Goal: Transaction & Acquisition: Purchase product/service

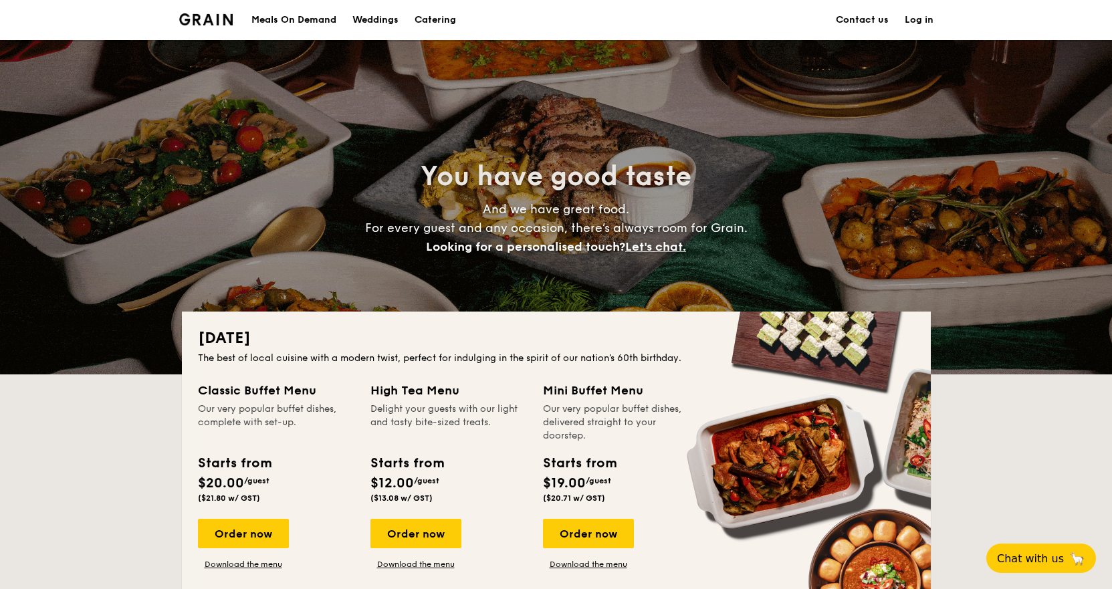
click at [284, 19] on div "Meals On Demand" at bounding box center [293, 20] width 85 height 40
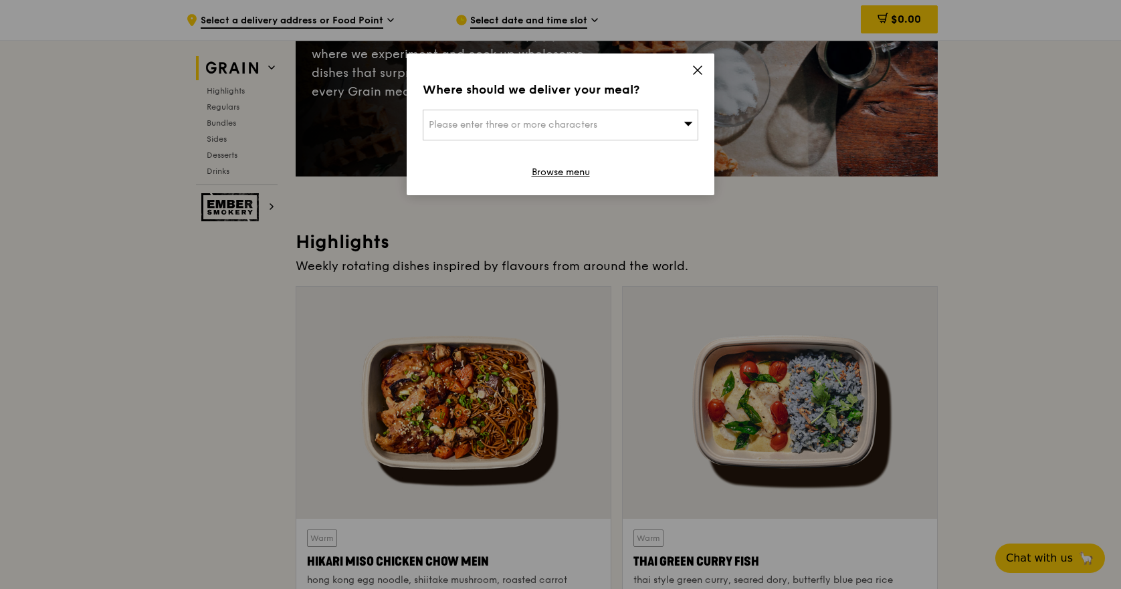
scroll to position [268, 0]
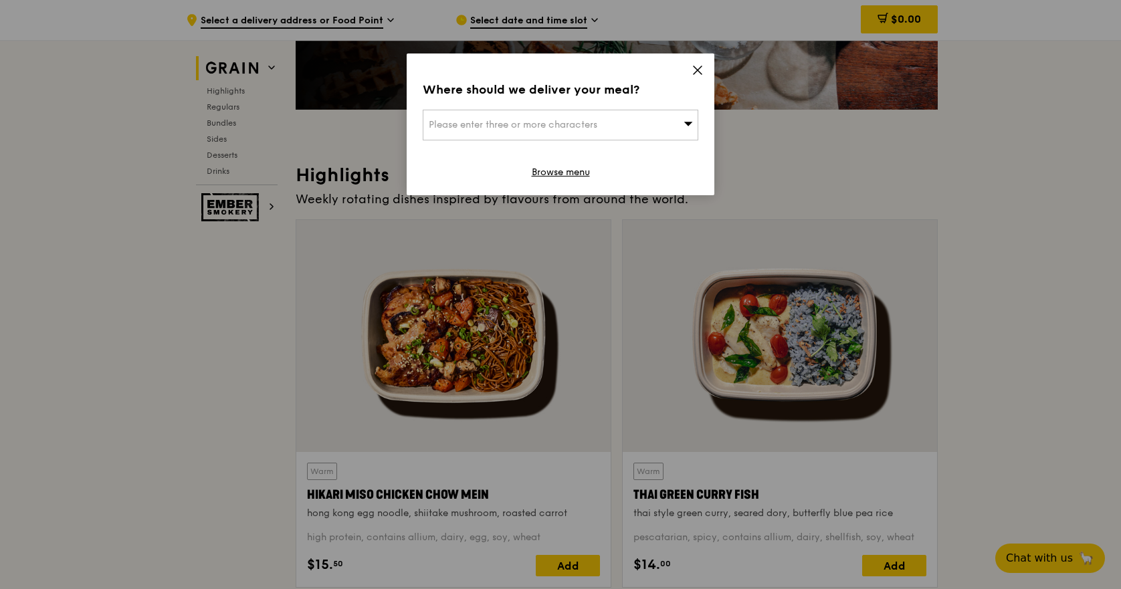
click at [698, 71] on icon at bounding box center [698, 70] width 8 height 8
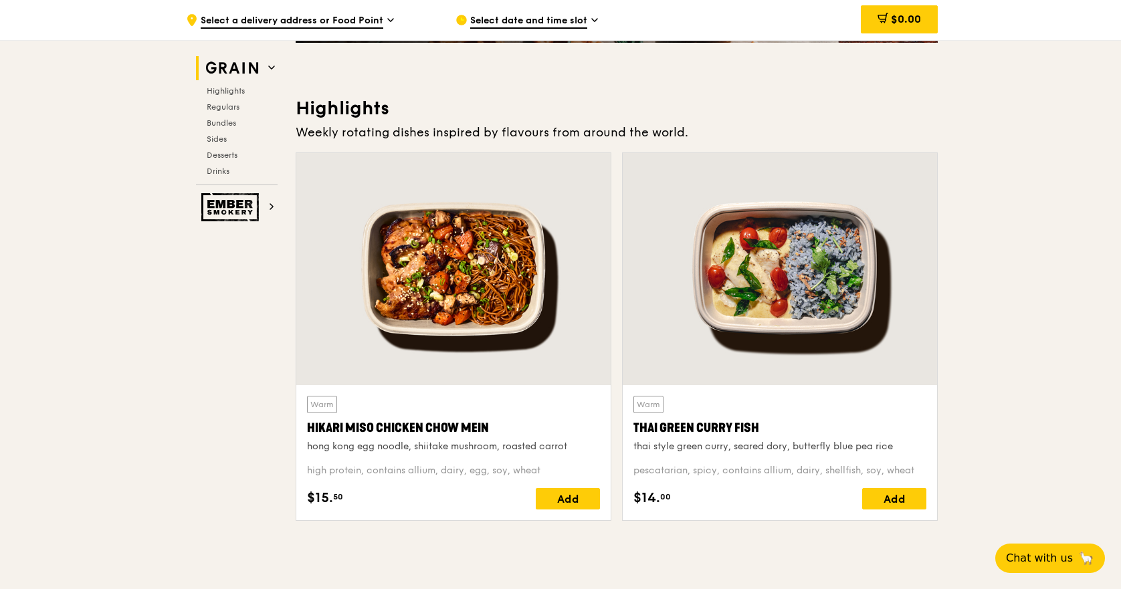
scroll to position [468, 0]
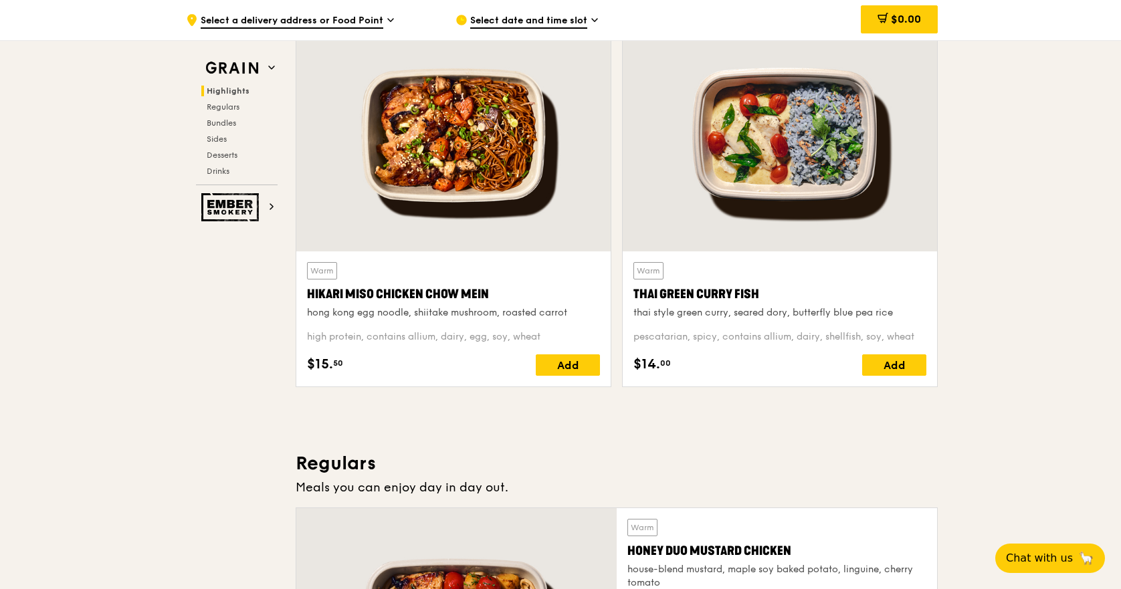
click at [405, 182] on div at bounding box center [453, 135] width 314 height 232
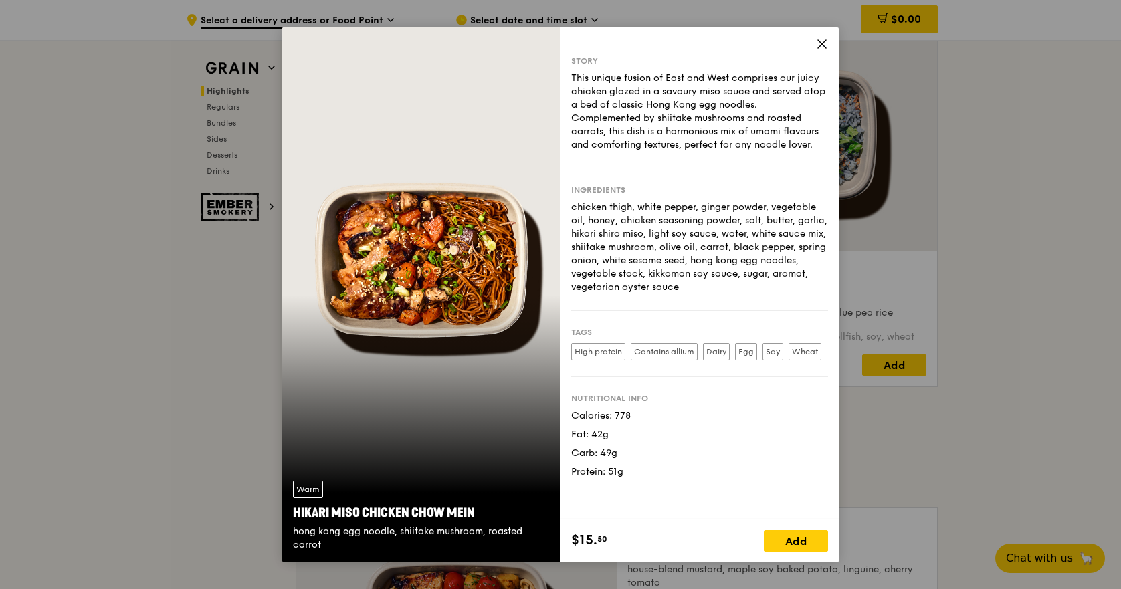
click at [821, 39] on icon at bounding box center [822, 44] width 12 height 12
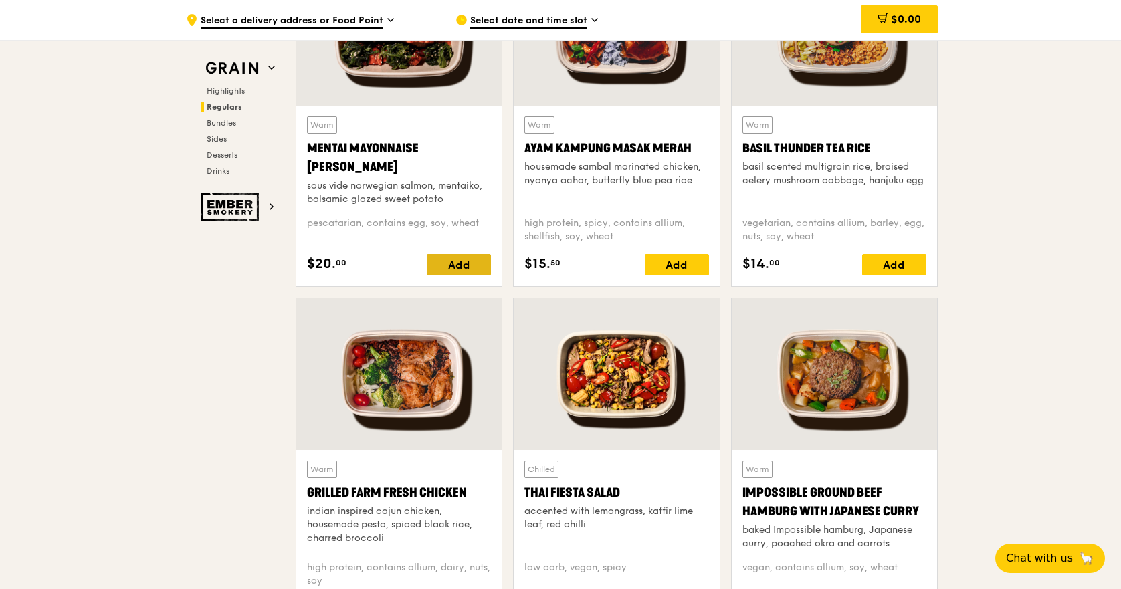
scroll to position [1405, 0]
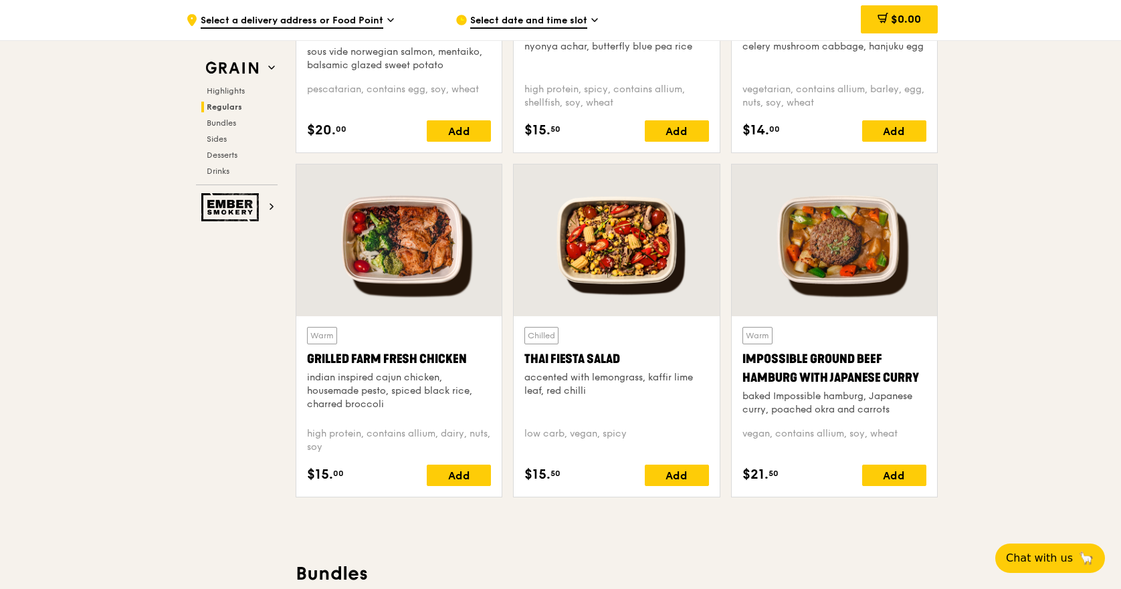
click at [361, 273] on div at bounding box center [398, 241] width 205 height 152
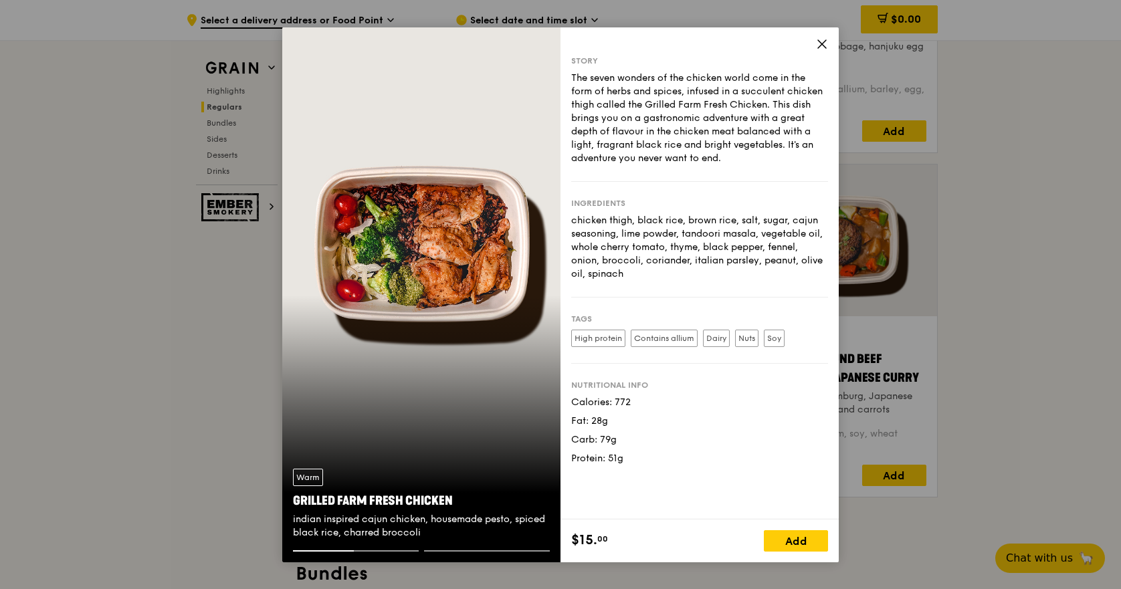
drag, startPoint x: 573, startPoint y: 399, endPoint x: 654, endPoint y: 453, distance: 98.3
click at [654, 453] on div "Calories: 772 Fat: 28g Carb: 79g Protein: 51g" at bounding box center [699, 431] width 257 height 70
copy div "Calories: 772 Fat: 28g Carb: 79g Protein: 51g"
click at [823, 41] on icon at bounding box center [822, 44] width 12 height 12
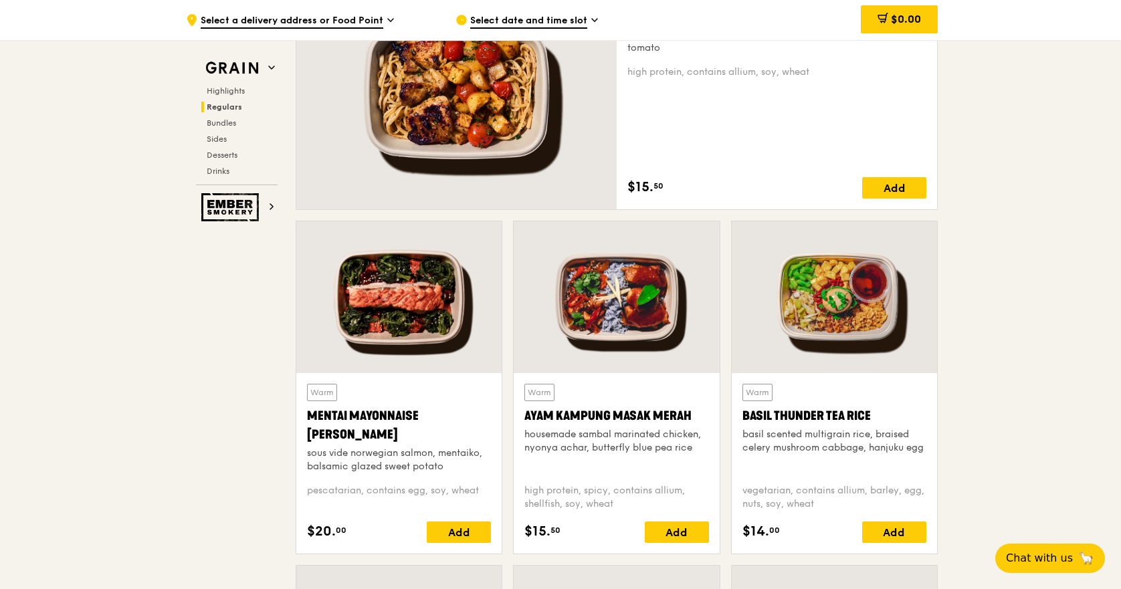
scroll to position [736, 0]
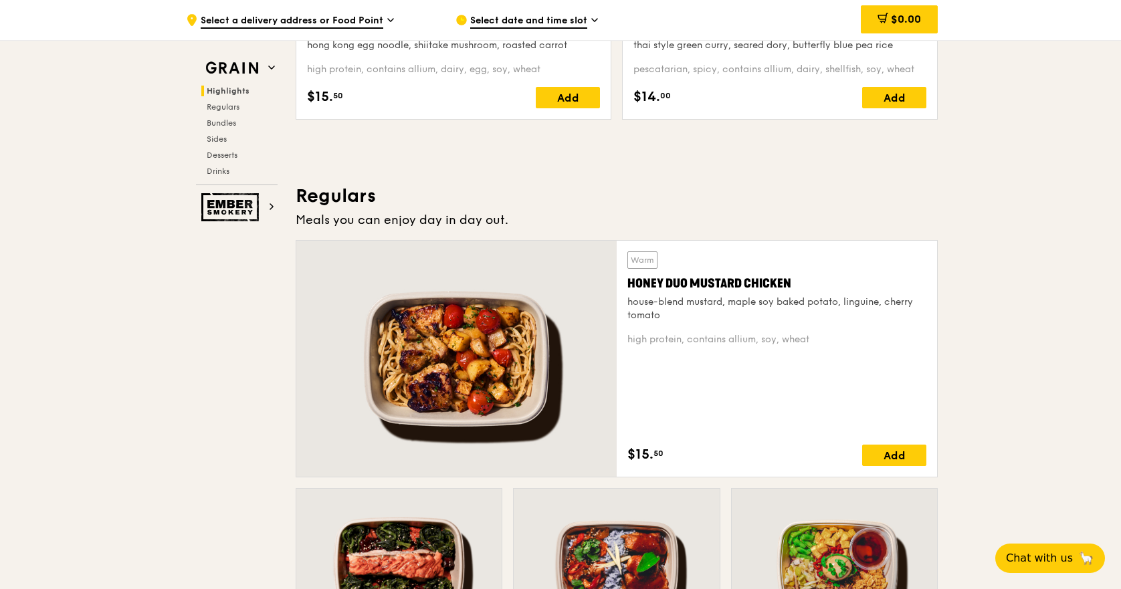
click at [498, 403] on div at bounding box center [456, 359] width 320 height 236
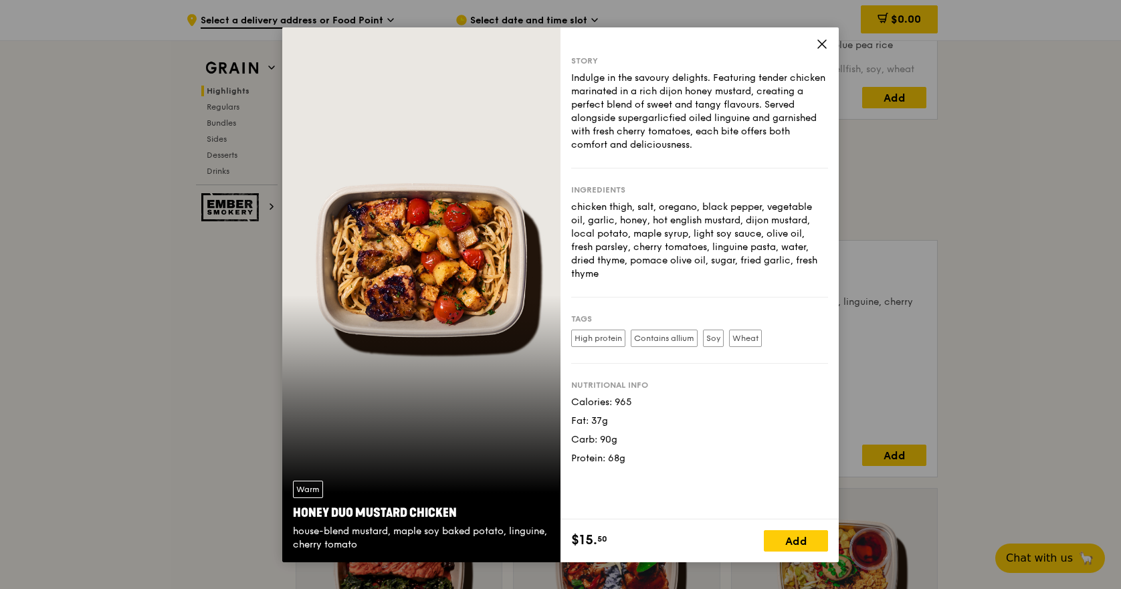
drag, startPoint x: 568, startPoint y: 388, endPoint x: 703, endPoint y: 443, distance: 146.1
click at [705, 443] on div "Story Indulge in the savoury delights. Featuring tender chicken marinated in a …" at bounding box center [699, 273] width 278 height 492
copy div "Calories: 965 Fat: 37g Carb: 90g Protein: 68g"
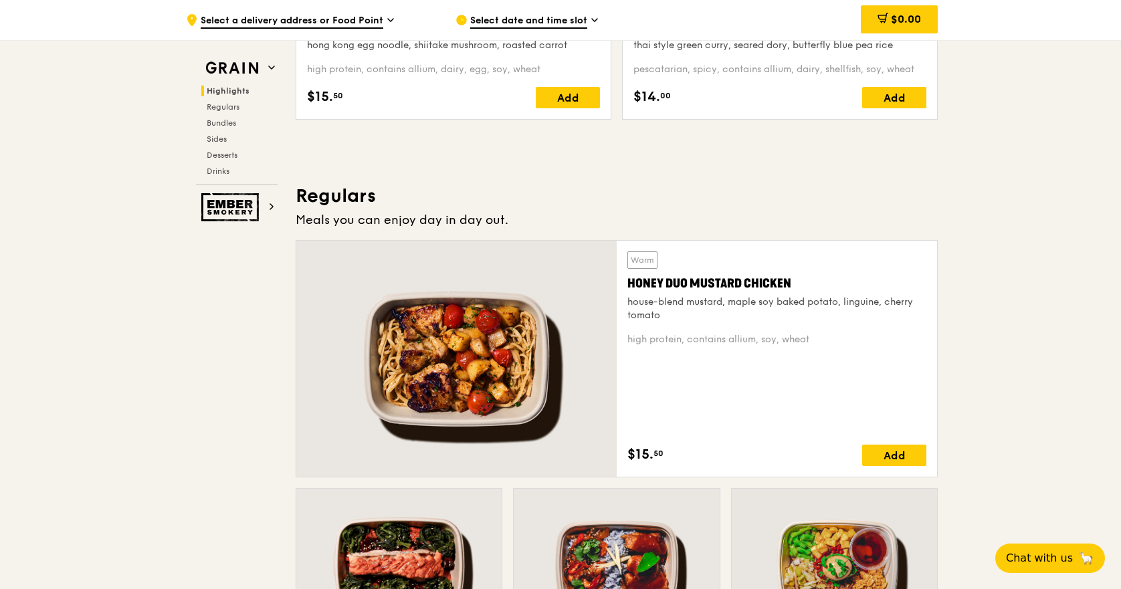
click at [770, 188] on h3 "Regulars" at bounding box center [617, 196] width 642 height 24
